Goal: Task Accomplishment & Management: Use online tool/utility

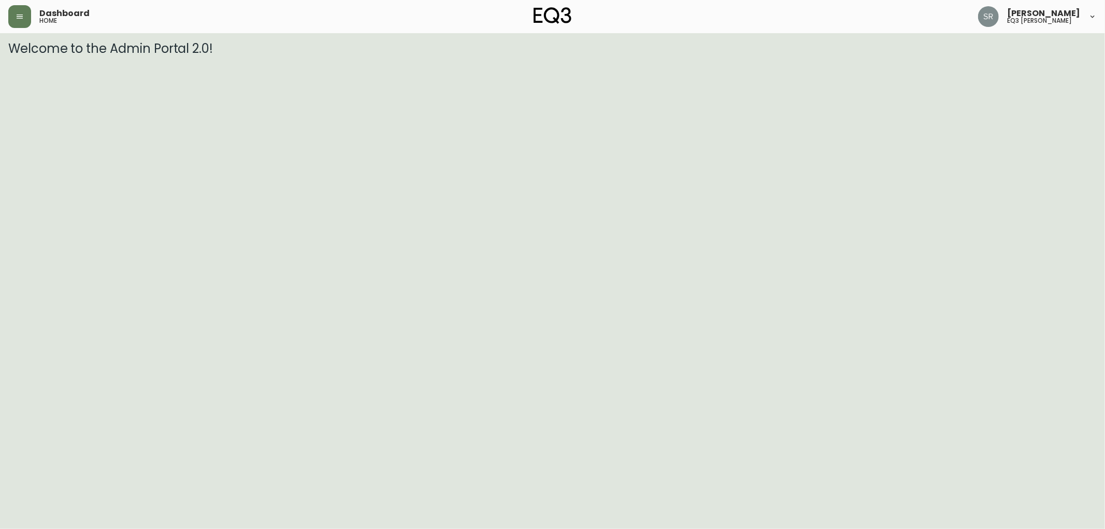
click at [12, 19] on button "button" at bounding box center [19, 16] width 23 height 23
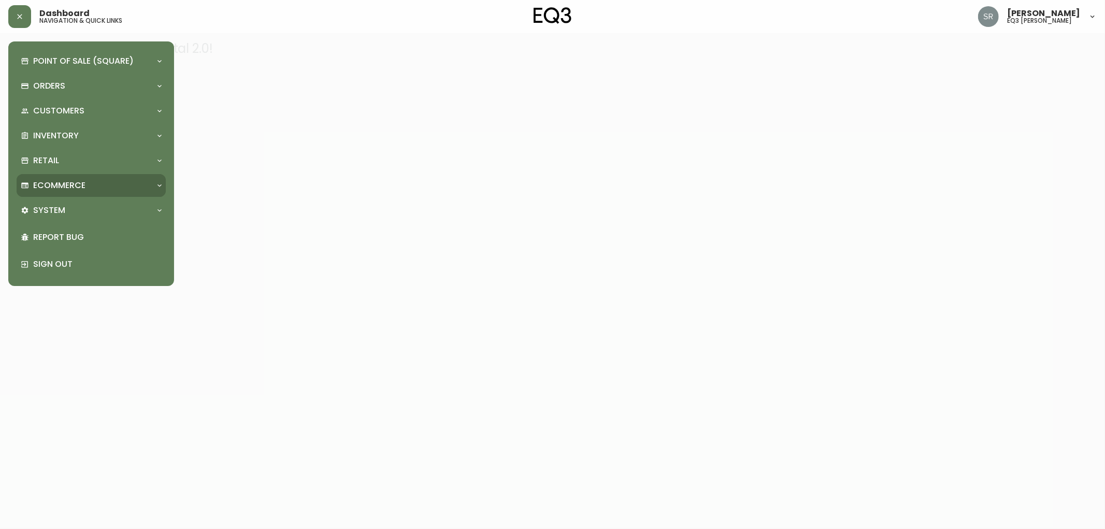
click at [52, 180] on p "Ecommerce" at bounding box center [59, 185] width 52 height 11
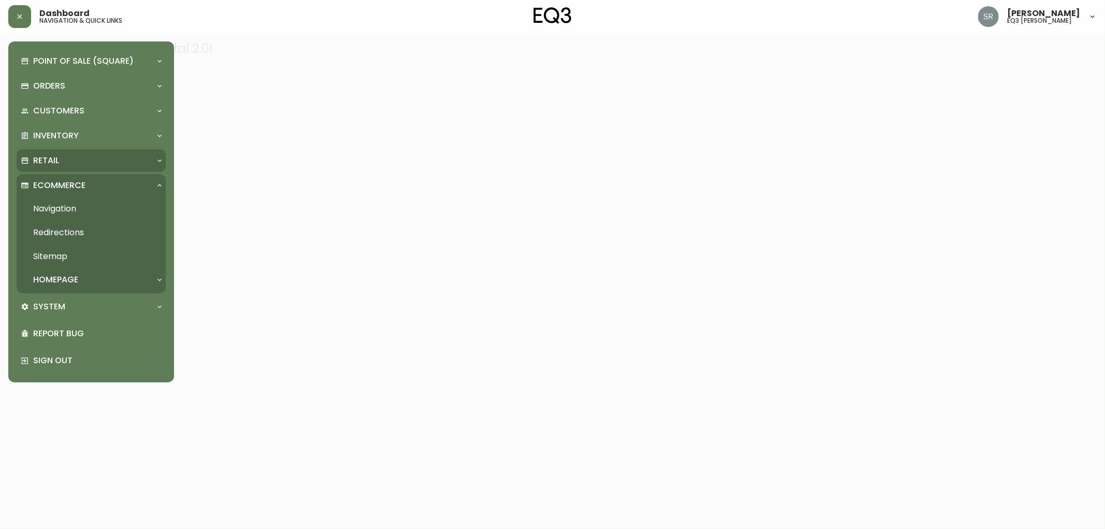
click at [49, 162] on p "Retail" at bounding box center [46, 160] width 26 height 11
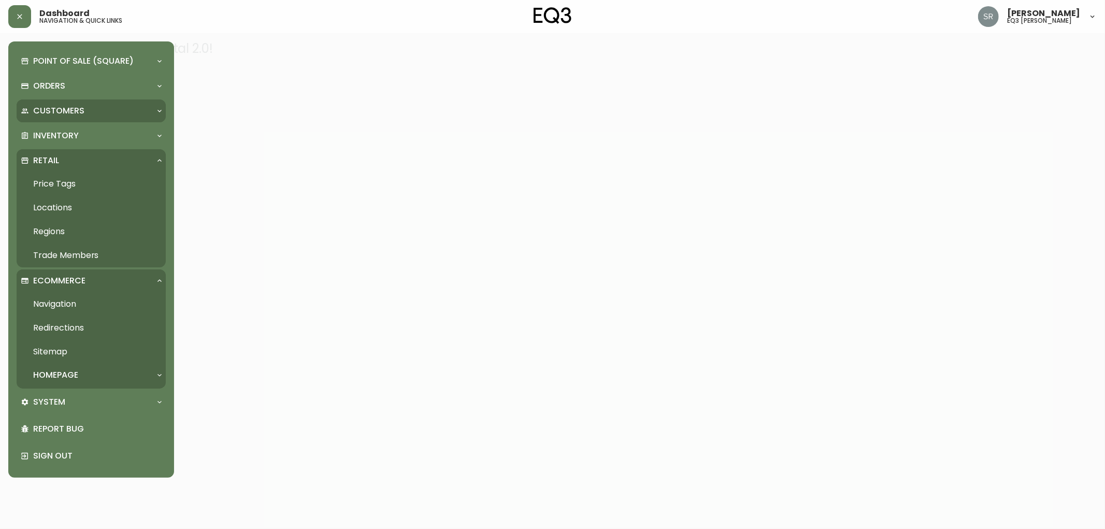
click at [76, 121] on div "Customers" at bounding box center [91, 111] width 149 height 23
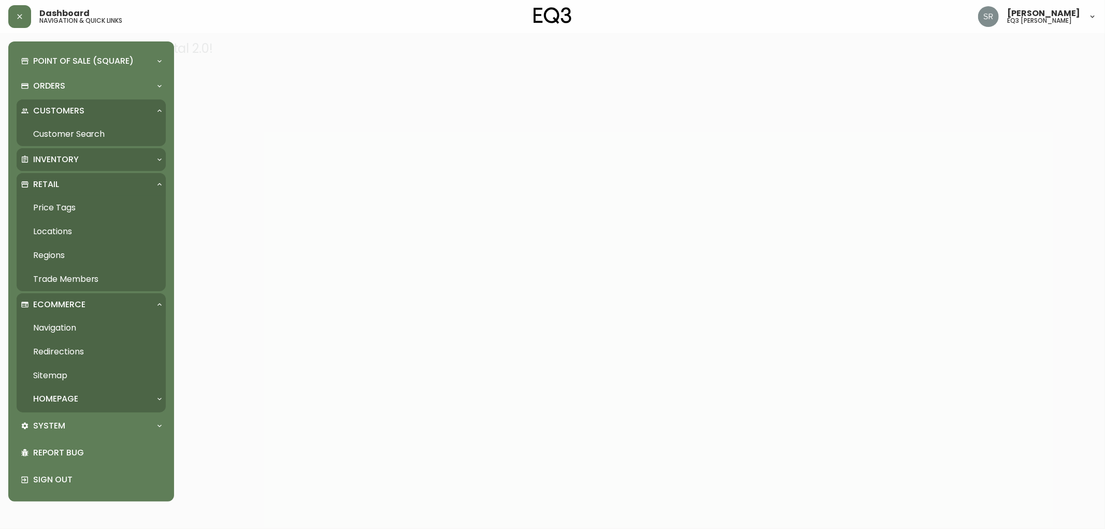
click at [65, 154] on p "Inventory" at bounding box center [56, 159] width 46 height 11
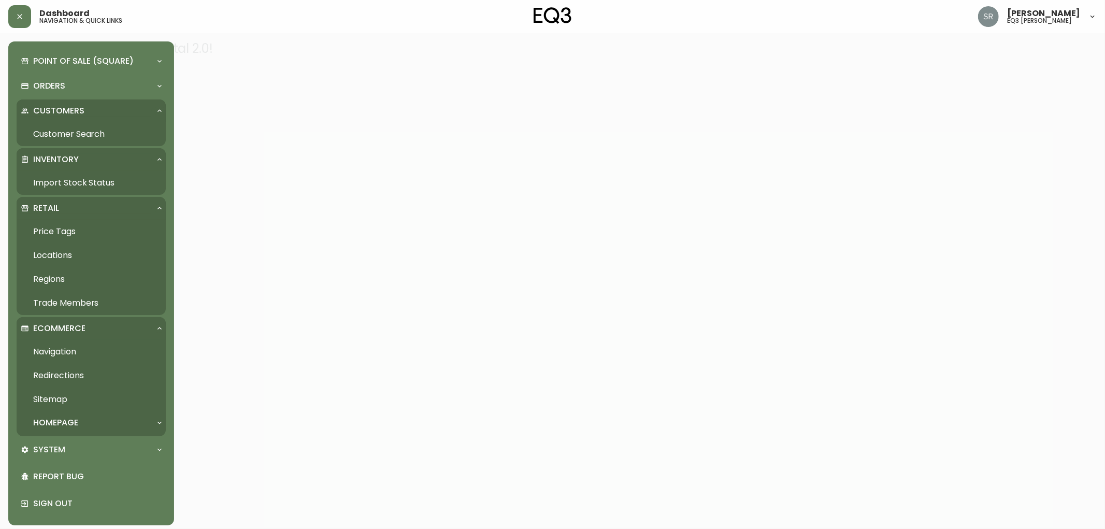
click at [83, 176] on link "Import Stock Status" at bounding box center [91, 183] width 149 height 24
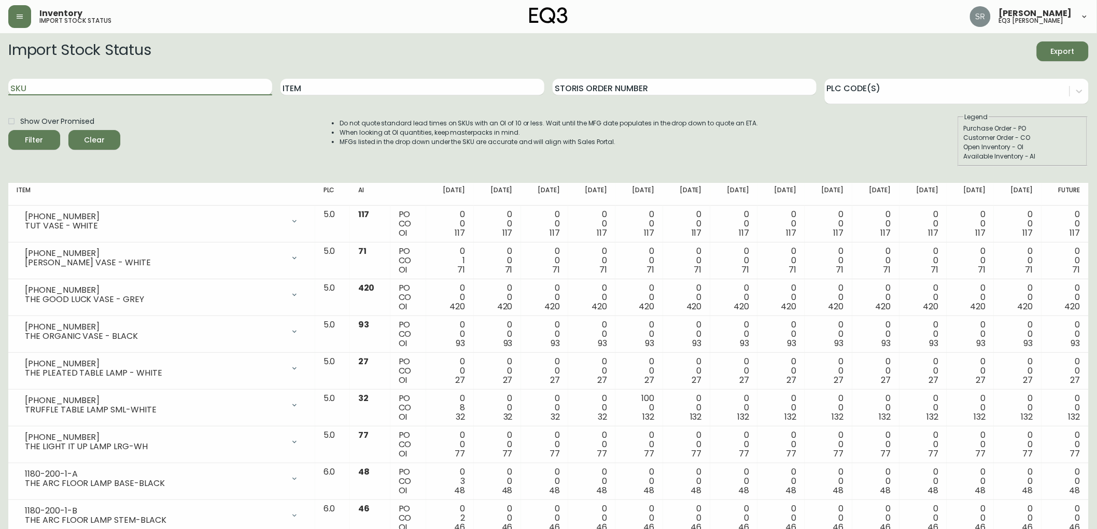
click at [200, 88] on input "SKU" at bounding box center [140, 87] width 264 height 17
type input "[PERSON_NAME]"
click at [8, 130] on button "Filter" at bounding box center [34, 140] width 52 height 20
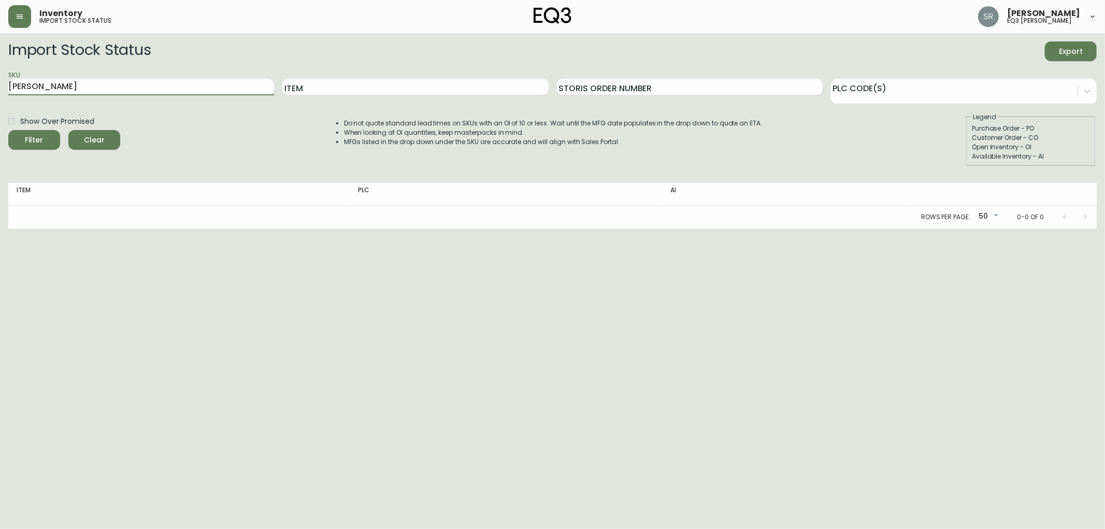
drag, startPoint x: 215, startPoint y: 90, endPoint x: 0, endPoint y: 118, distance: 216.4
click at [0, 118] on main "Import Stock Status Export SKU [PERSON_NAME] Item Storis Order Number PLC Code(…" at bounding box center [552, 130] width 1105 height 195
type input "REVERIE"
click at [8, 130] on button "Filter" at bounding box center [34, 140] width 52 height 20
drag, startPoint x: 0, startPoint y: 77, endPoint x: 0, endPoint y: 70, distance: 6.2
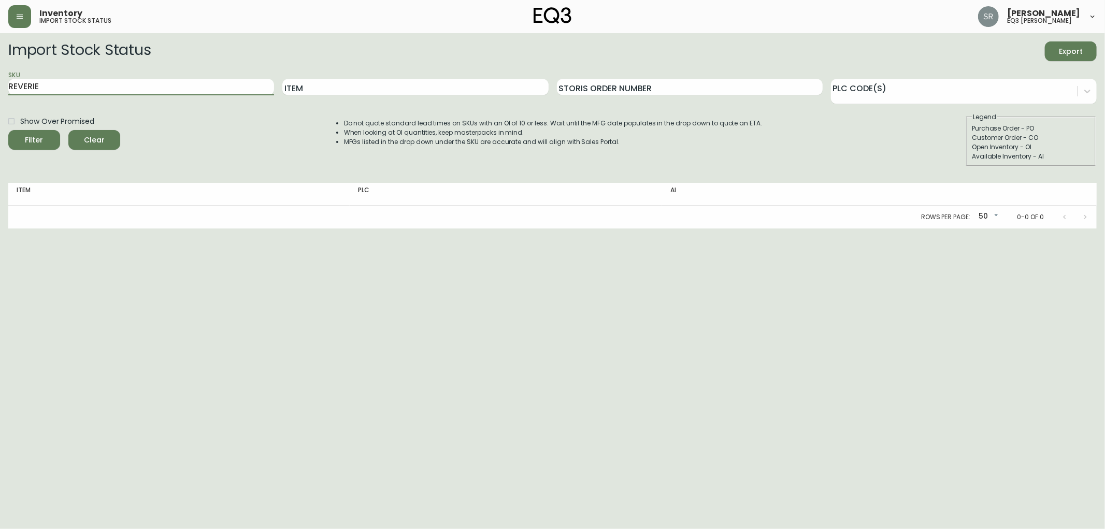
click at [0, 70] on main "Import Stock Status Export SKU REVERIE Item Storis Order Number PLC Code(s) Sho…" at bounding box center [552, 130] width 1105 height 195
click at [372, 81] on input "Item" at bounding box center [415, 87] width 266 height 17
type input "REVERIE"
click at [8, 130] on button "Filter" at bounding box center [34, 140] width 52 height 20
click at [372, 85] on input "Item" at bounding box center [415, 87] width 266 height 17
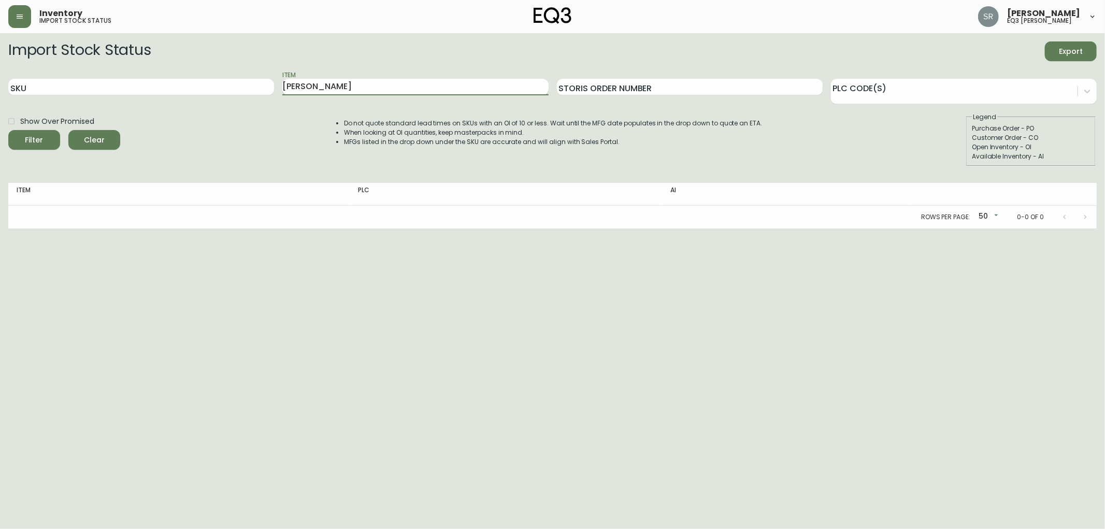
type input "[PERSON_NAME]"
click at [8, 130] on button "Filter" at bounding box center [34, 140] width 52 height 20
